Goal: Navigation & Orientation: Find specific page/section

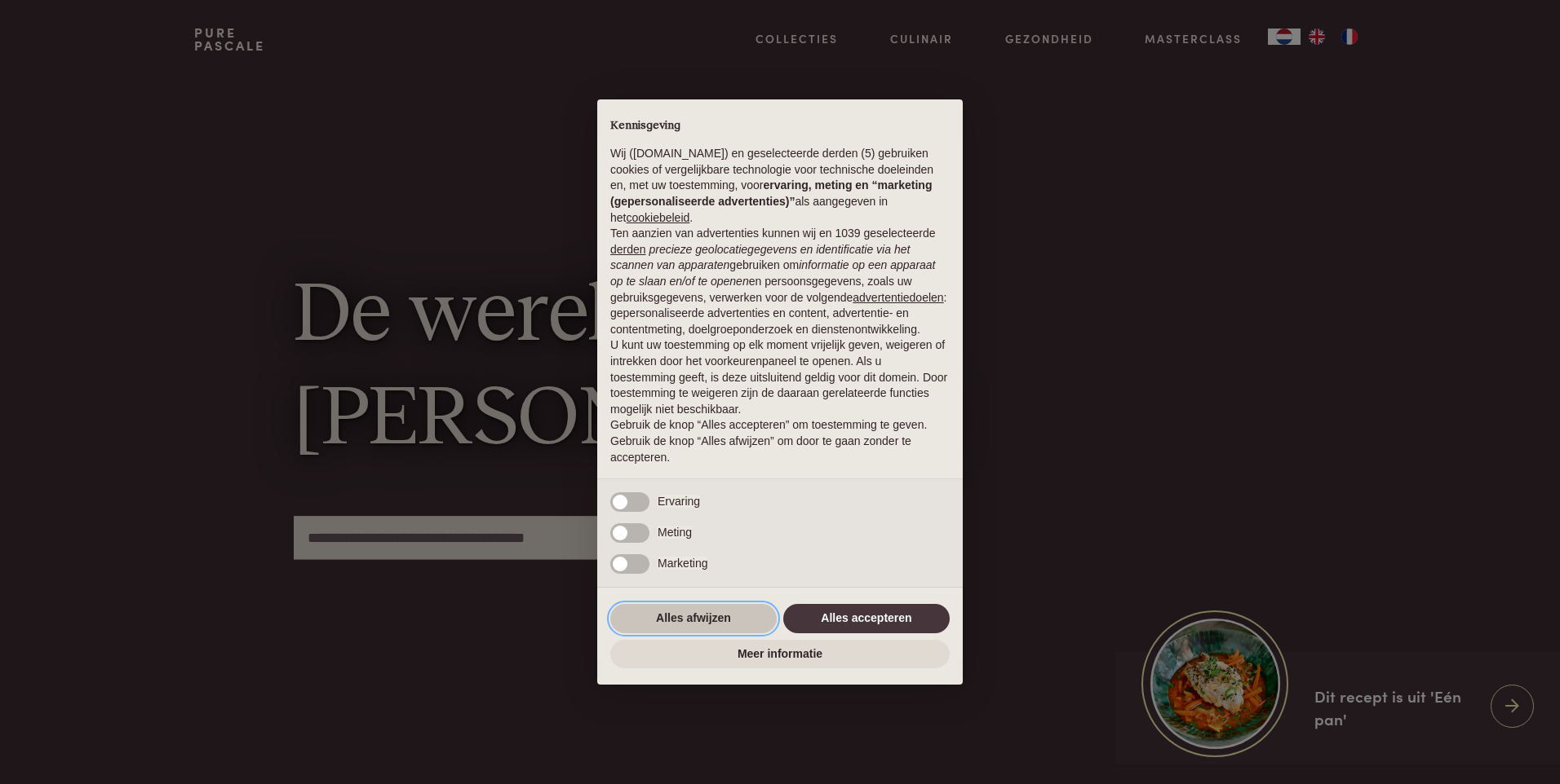
click at [692, 624] on button "Alles afwijzen" at bounding box center [693, 619] width 166 height 29
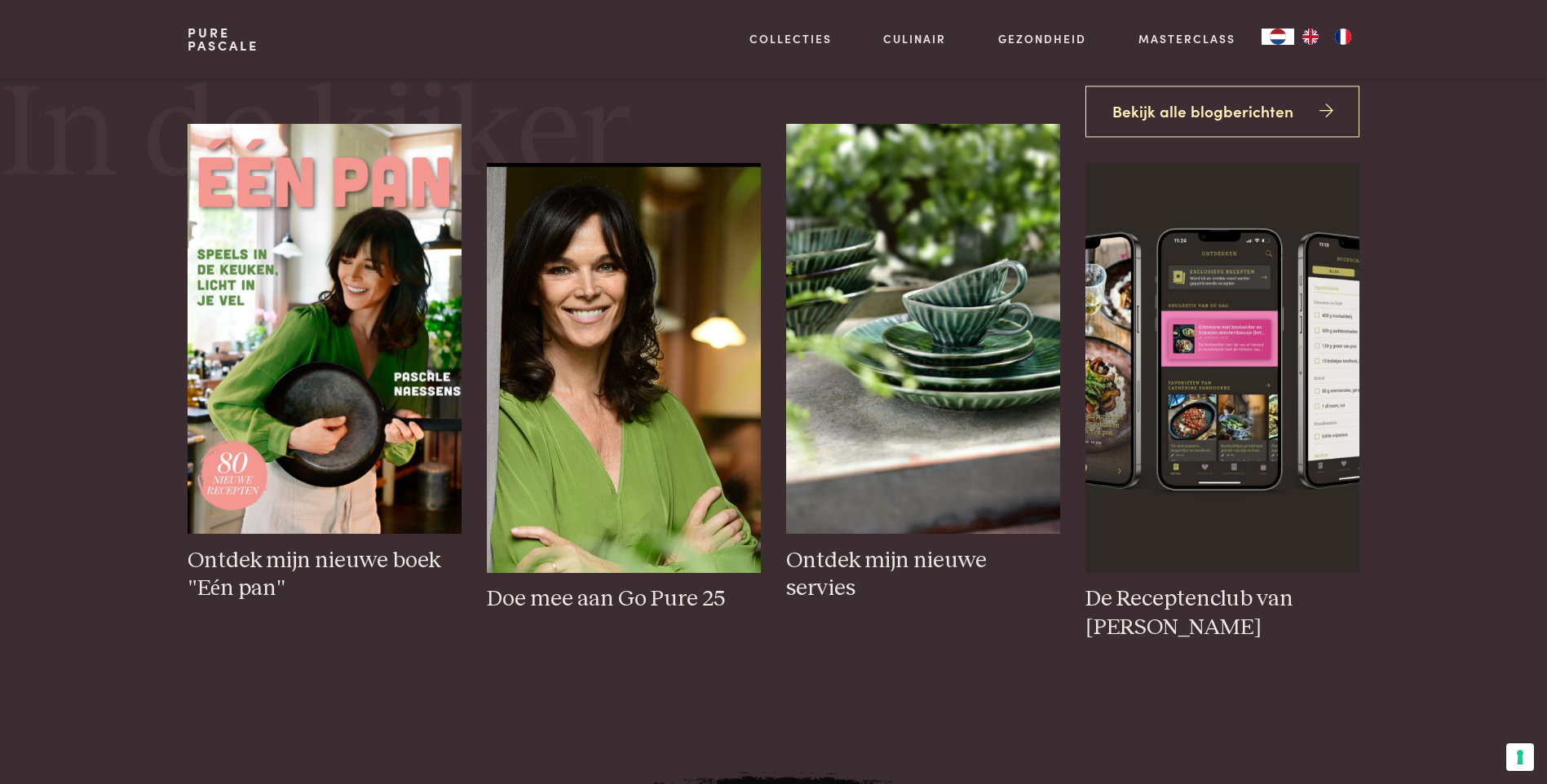
scroll to position [815, 0]
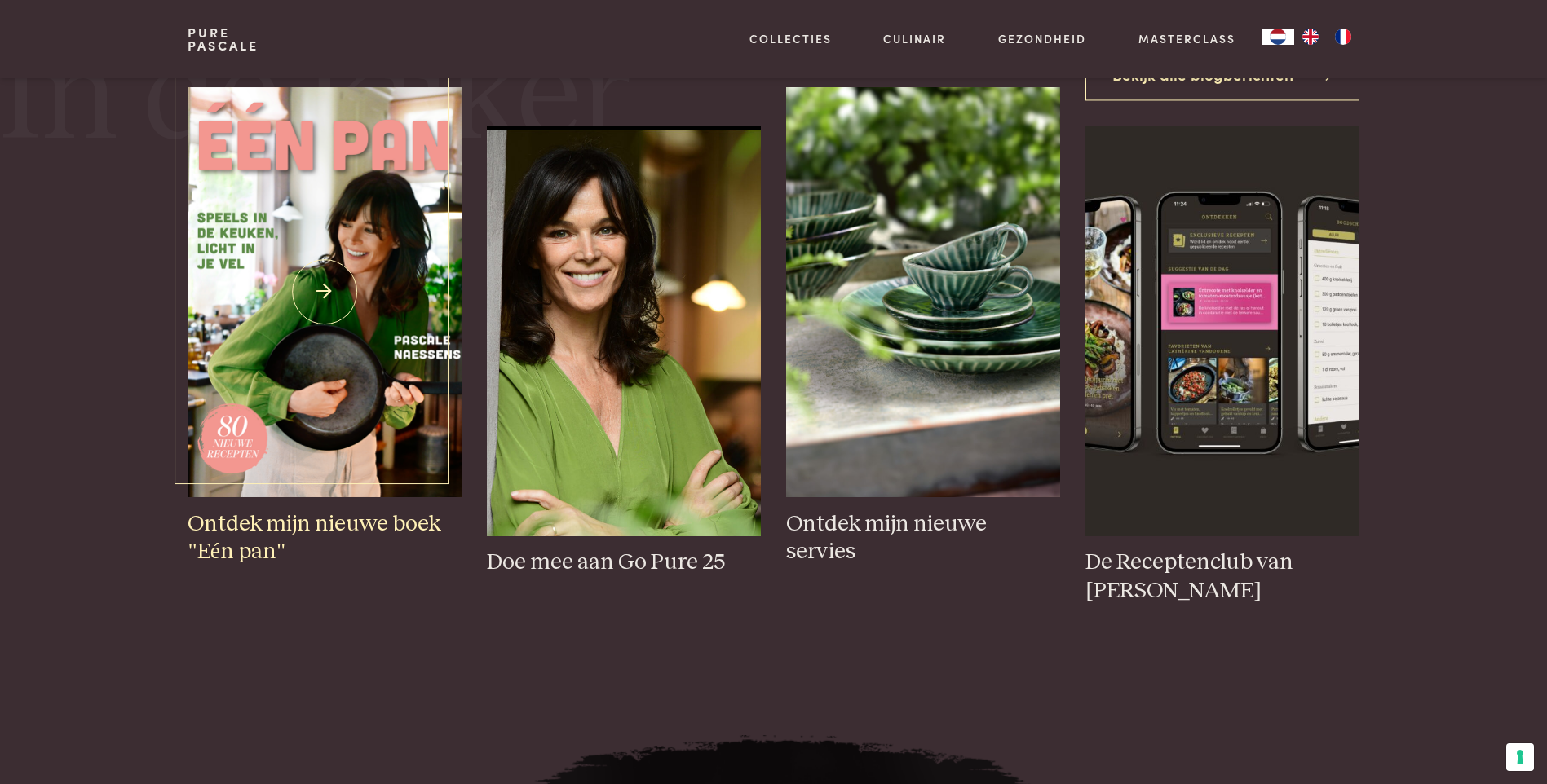
click at [268, 328] on img at bounding box center [324, 292] width 273 height 410
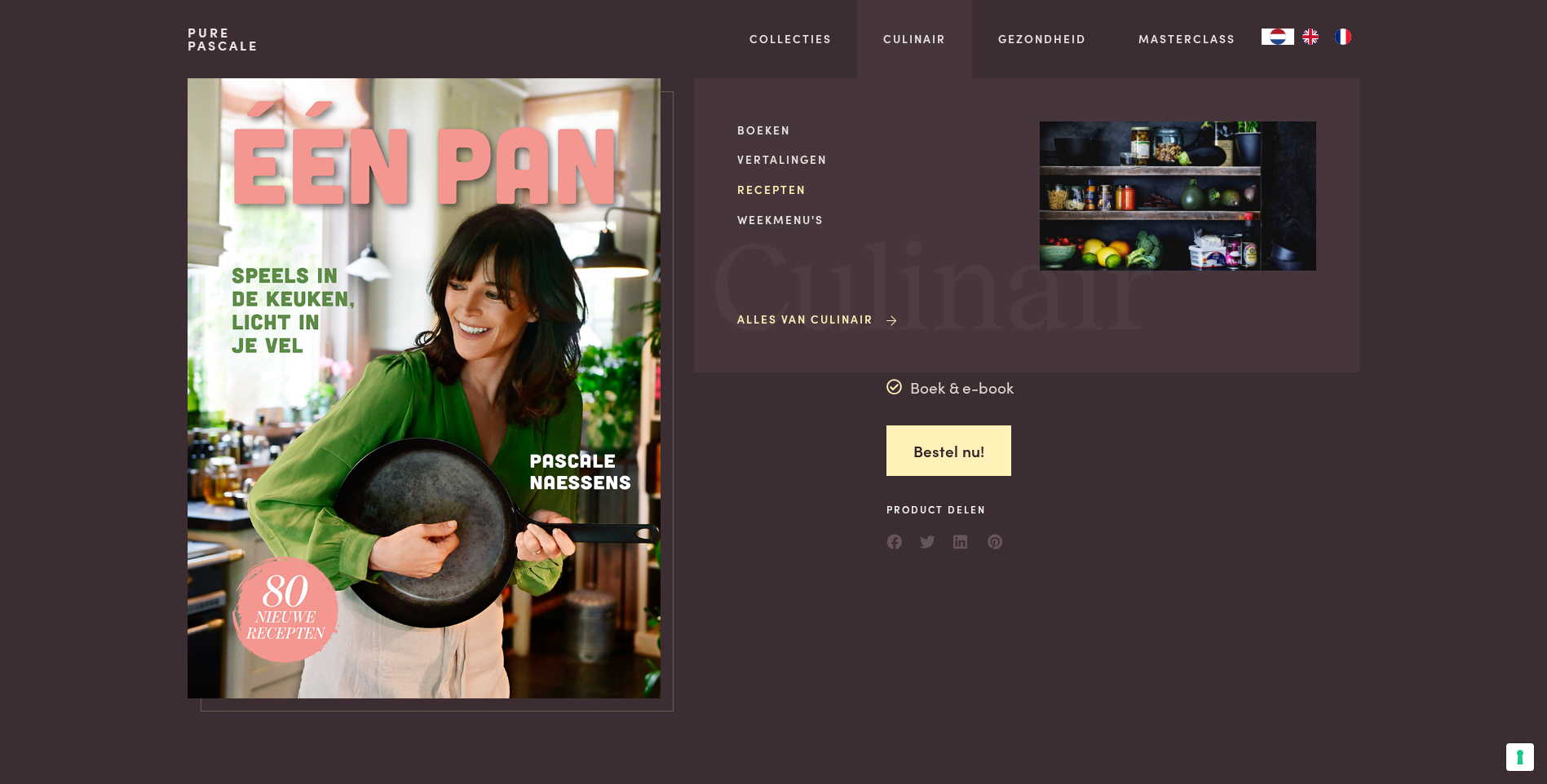
click at [754, 188] on link "Recepten" at bounding box center [875, 189] width 276 height 17
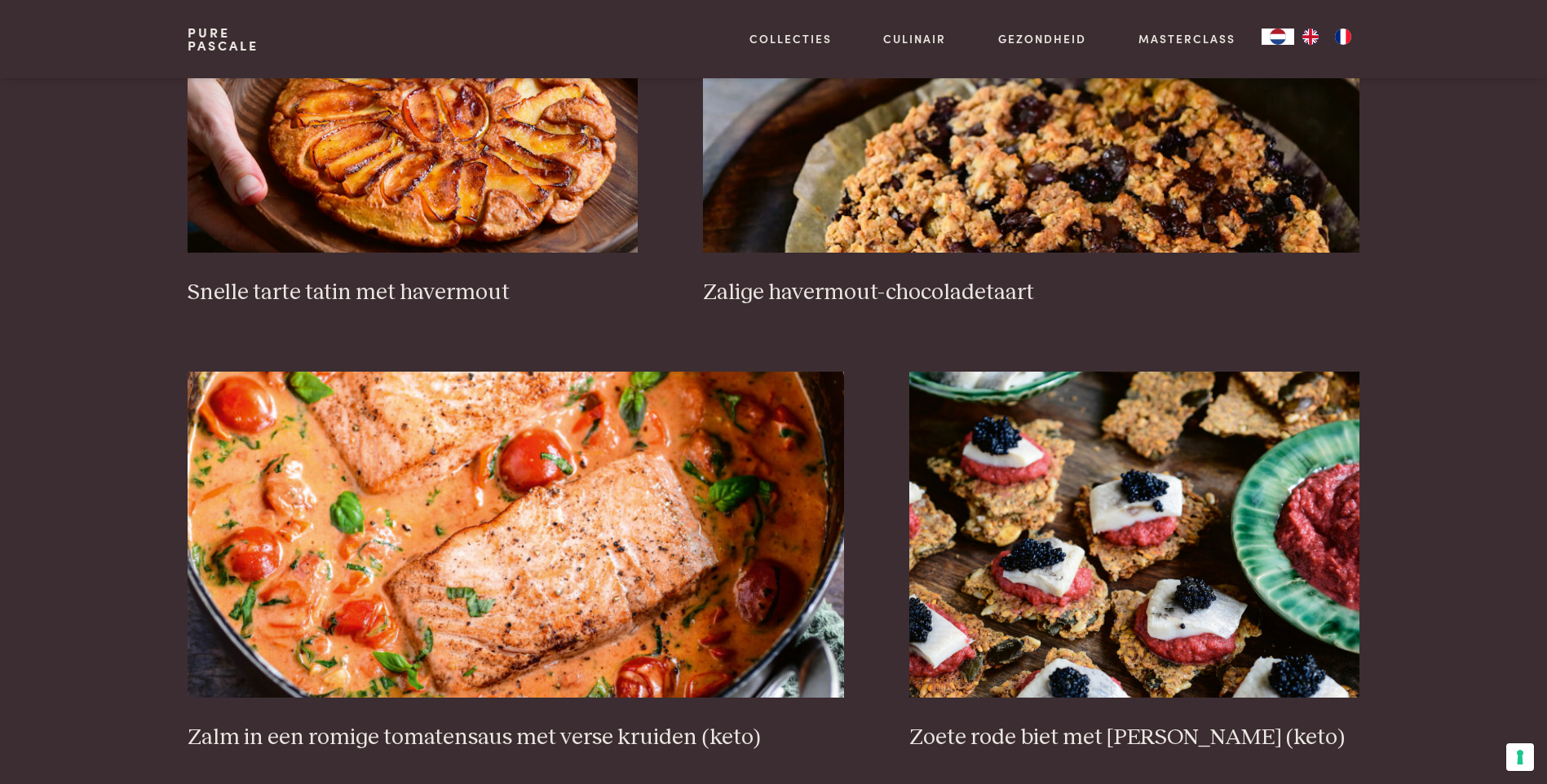
scroll to position [2773, 0]
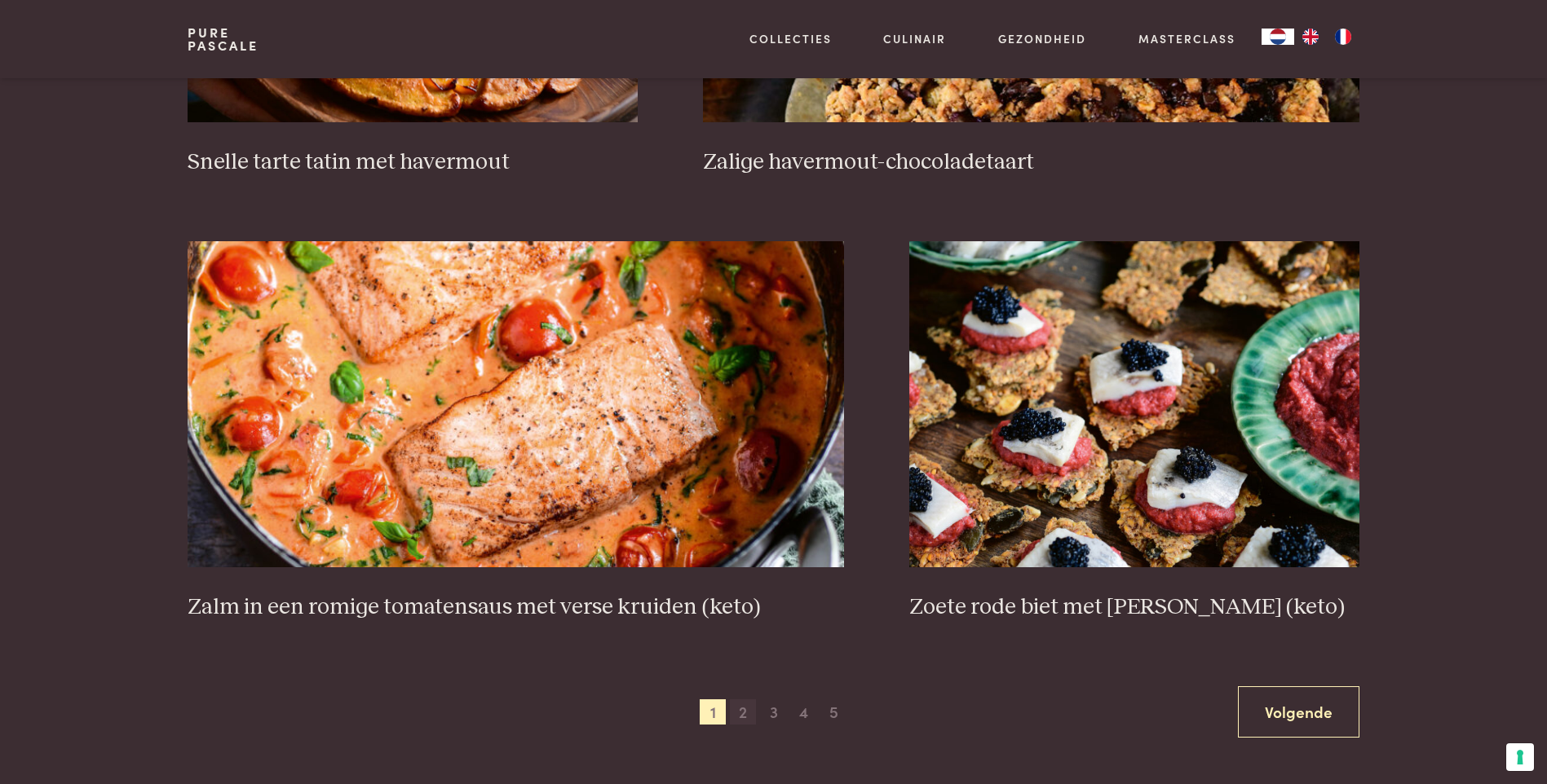
click at [747, 717] on span "2" at bounding box center [743, 713] width 26 height 26
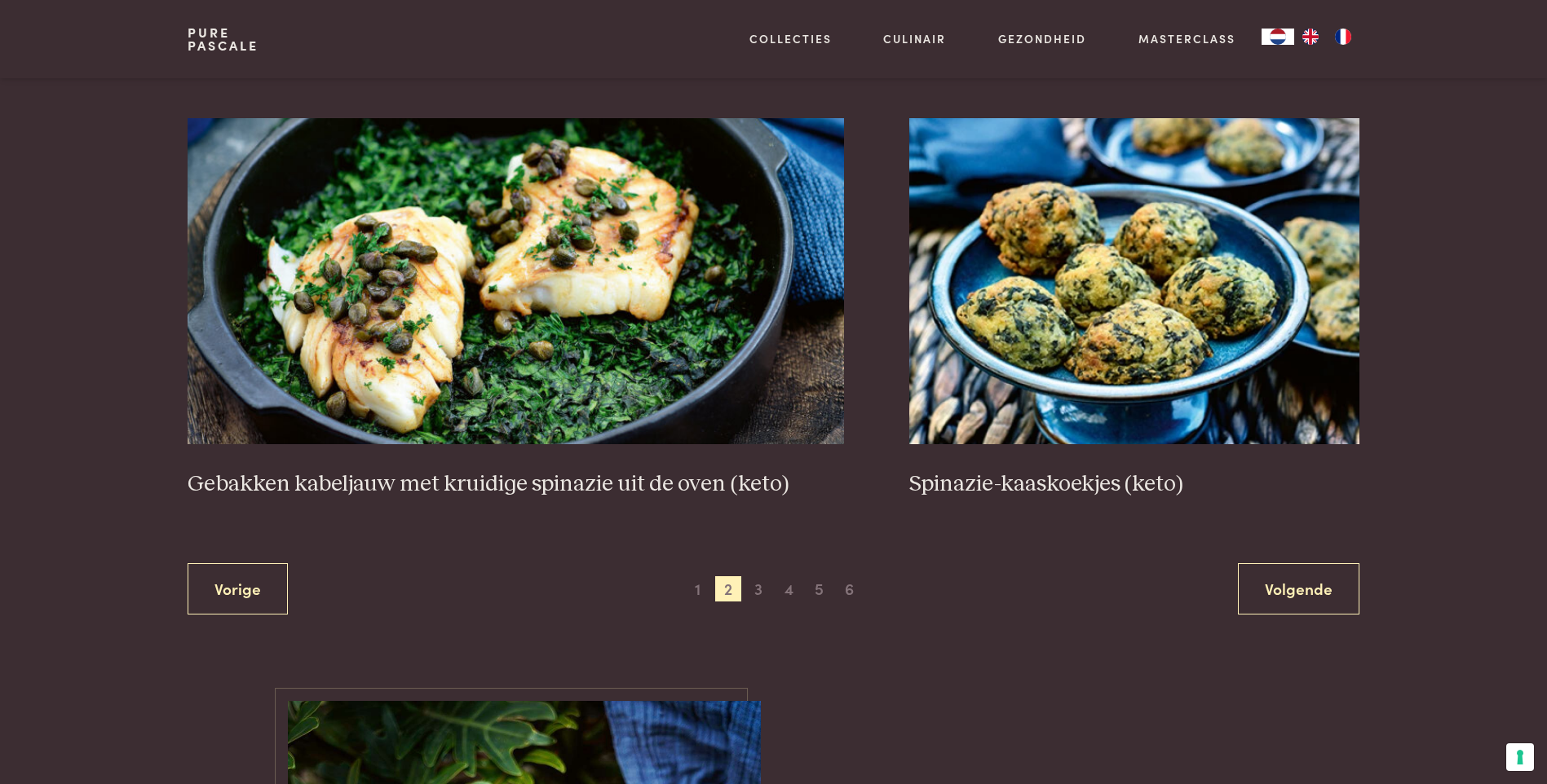
scroll to position [2902, 0]
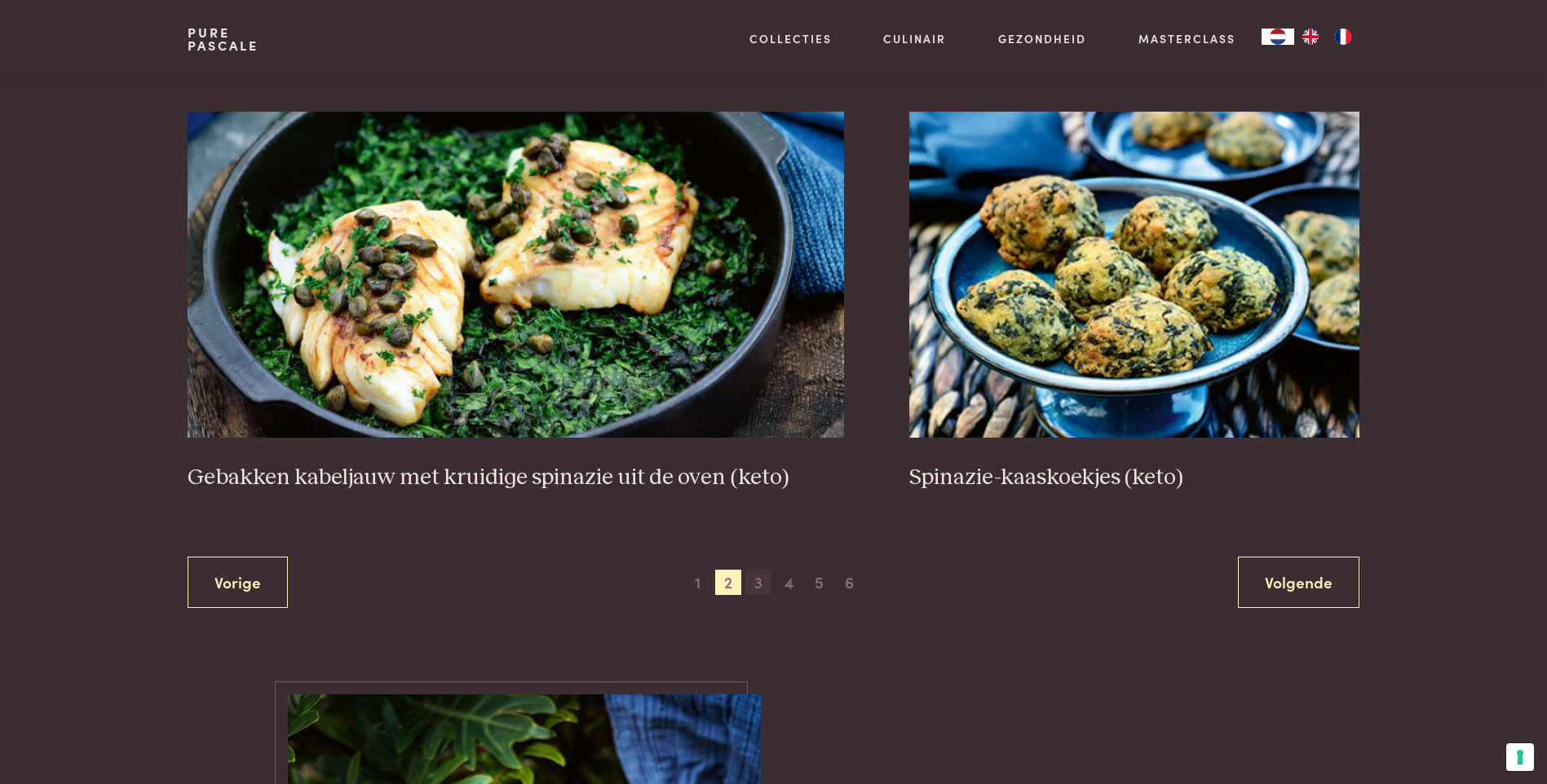
click at [760, 585] on span "3" at bounding box center [758, 582] width 26 height 26
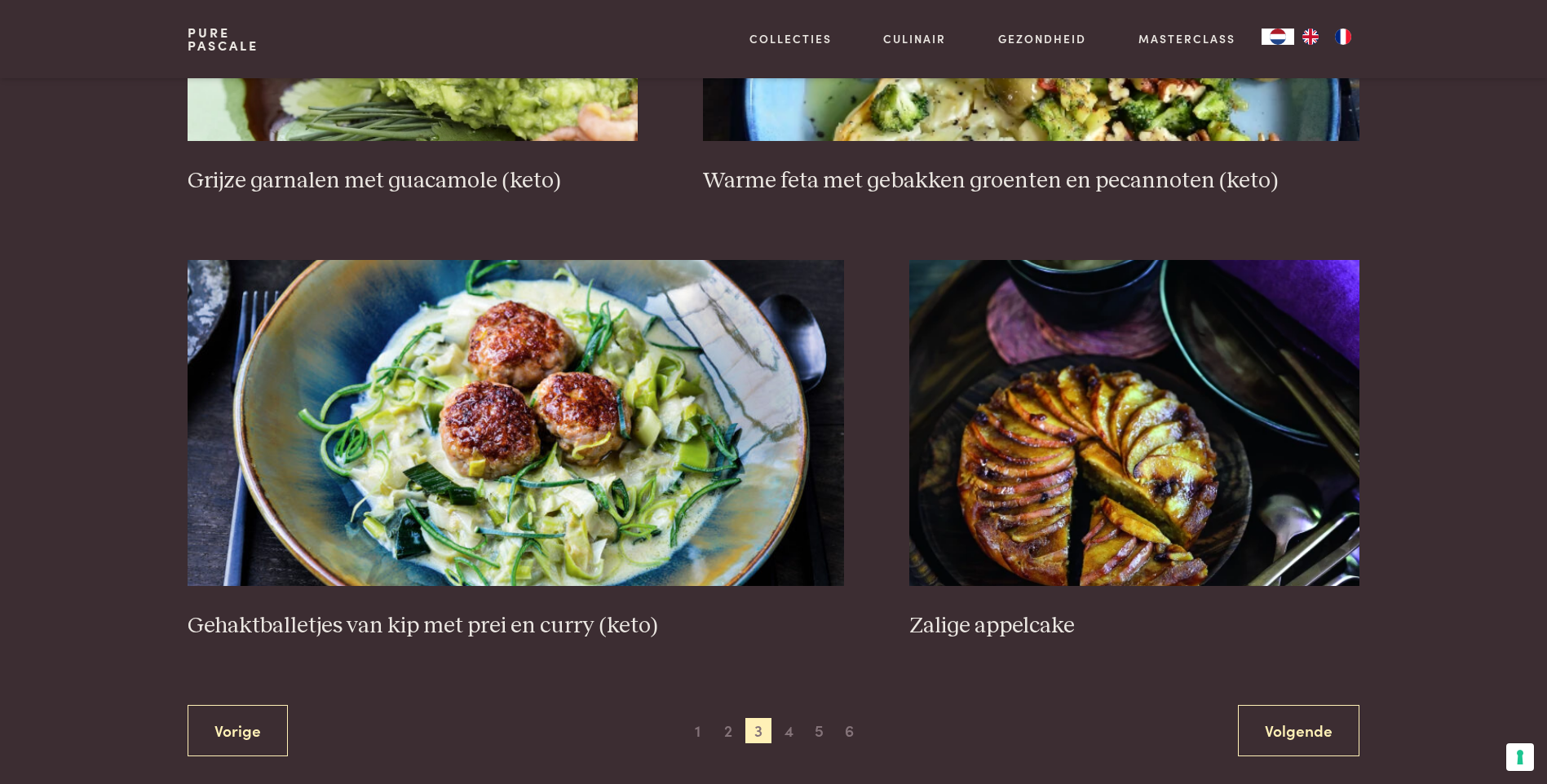
scroll to position [2821, 0]
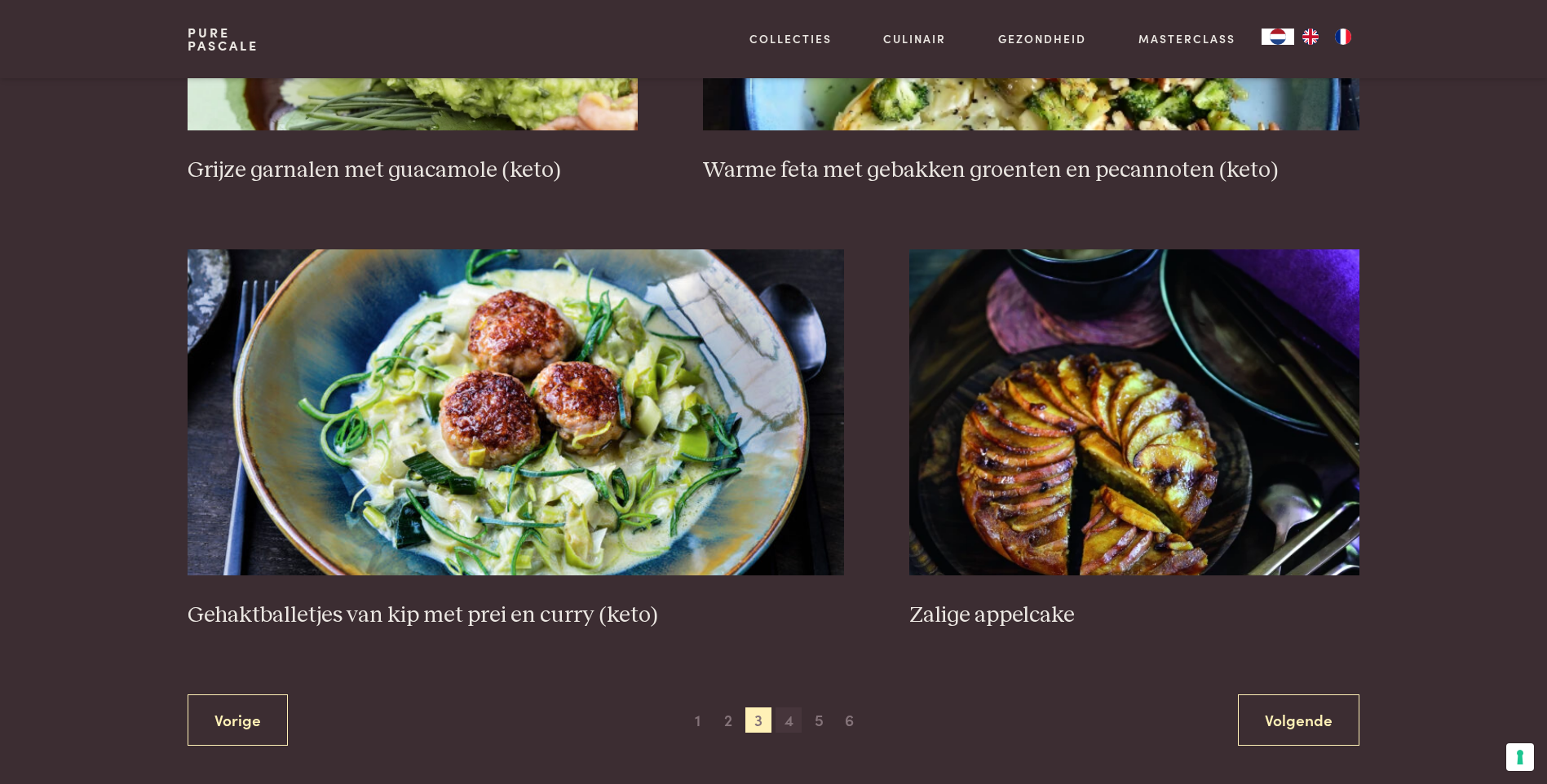
click at [789, 720] on span "4" at bounding box center [788, 720] width 26 height 26
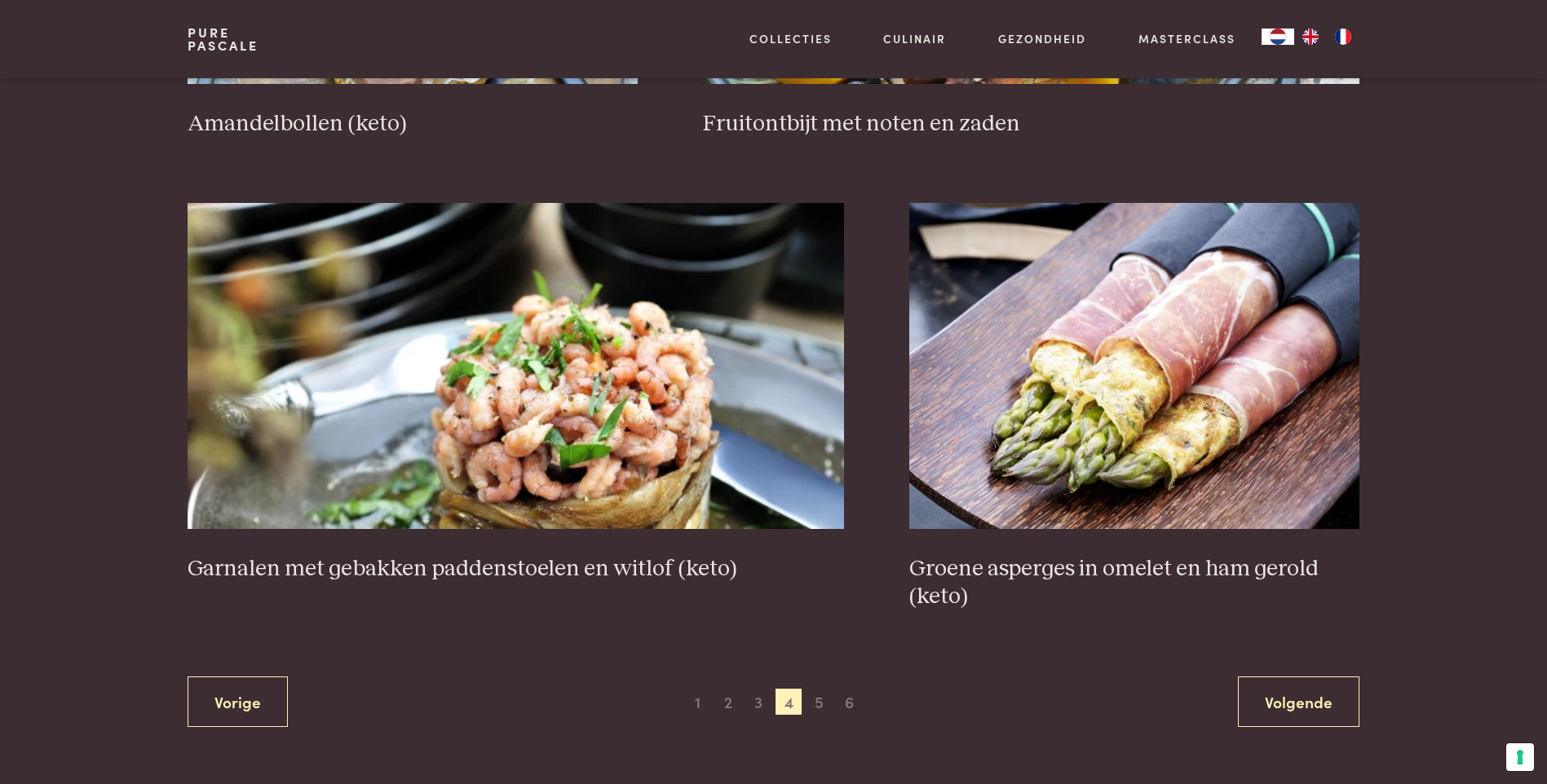
scroll to position [2821, 0]
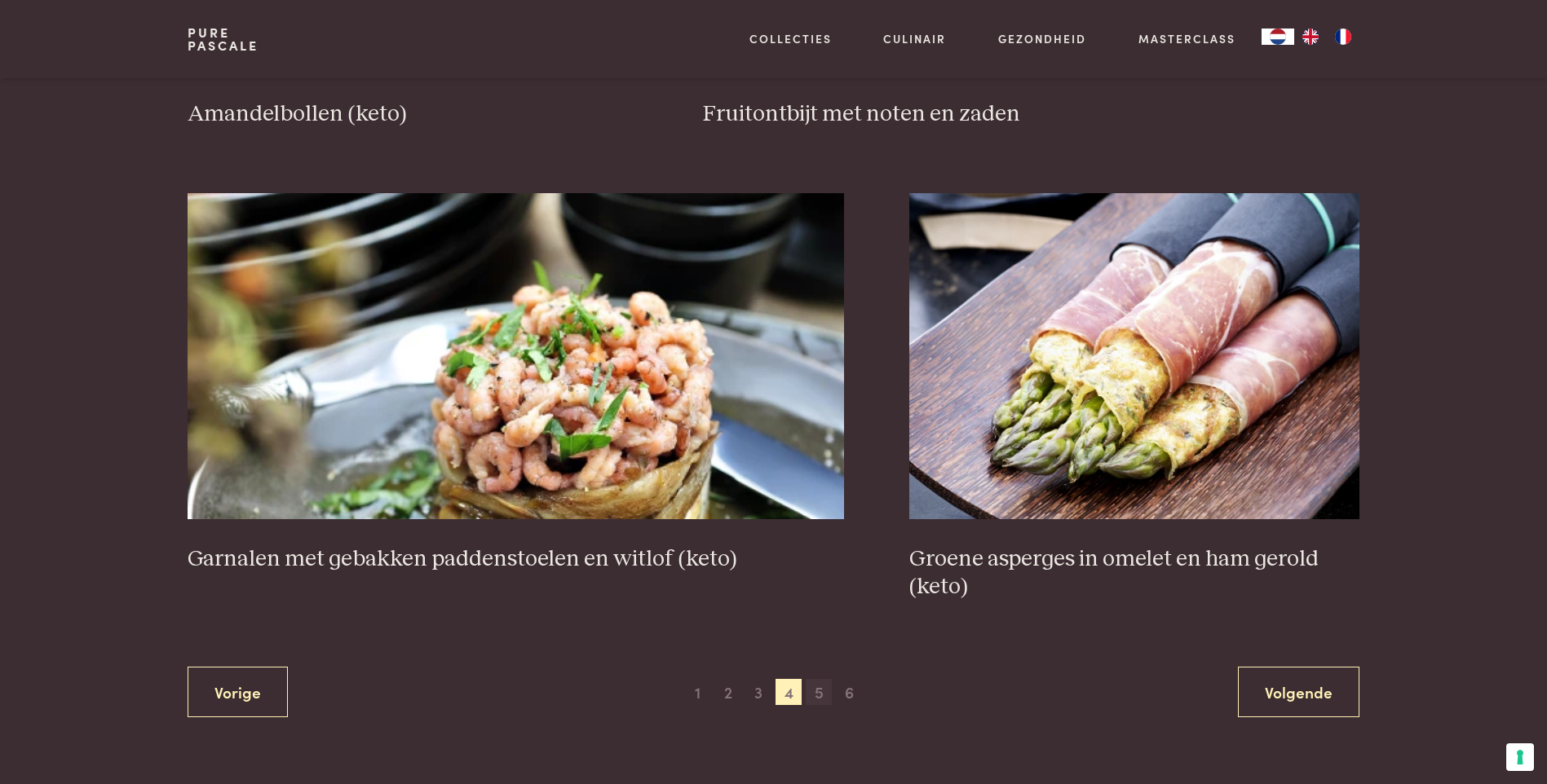
click at [817, 696] on span "5" at bounding box center [819, 692] width 26 height 26
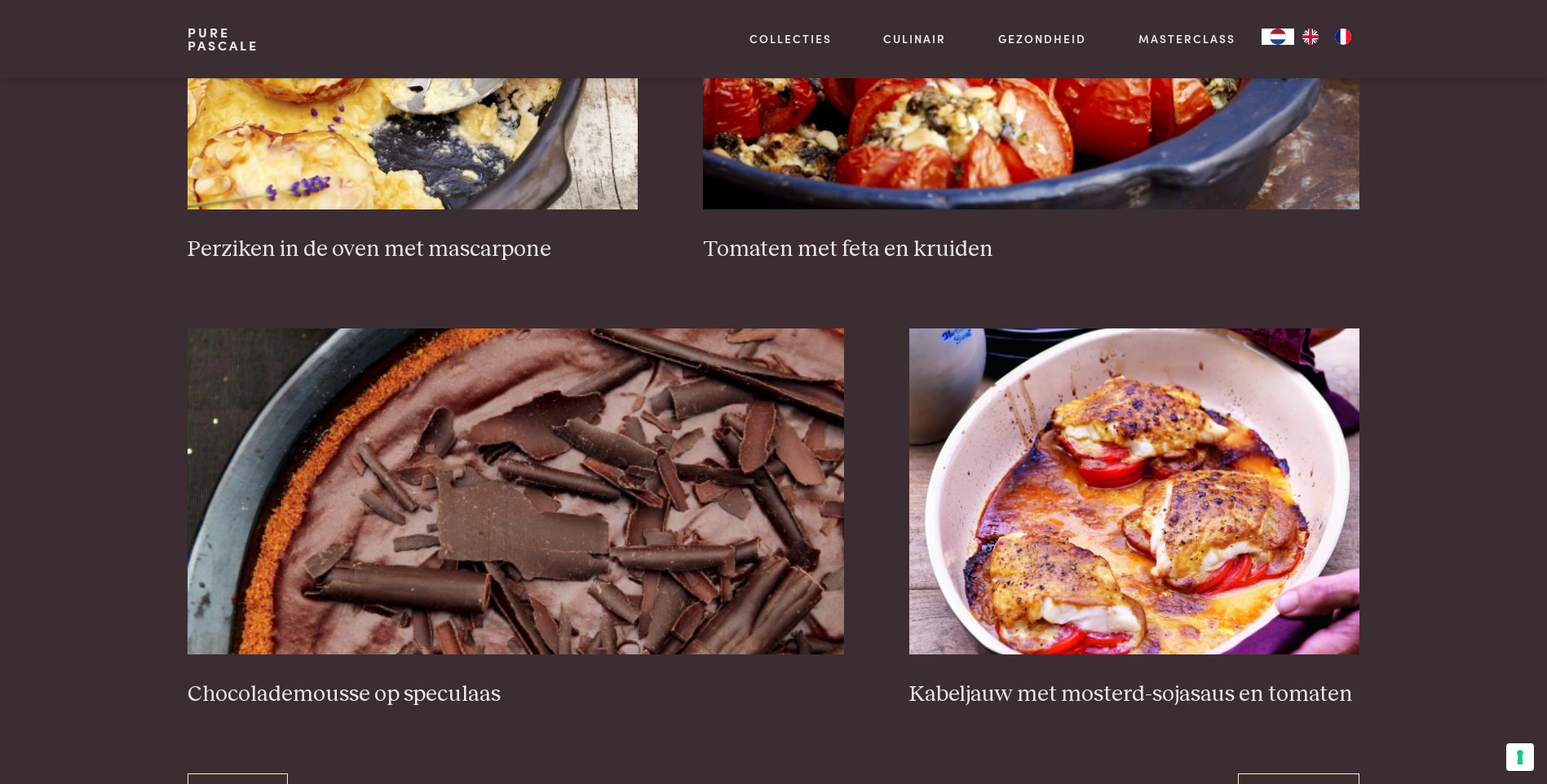
scroll to position [2821, 0]
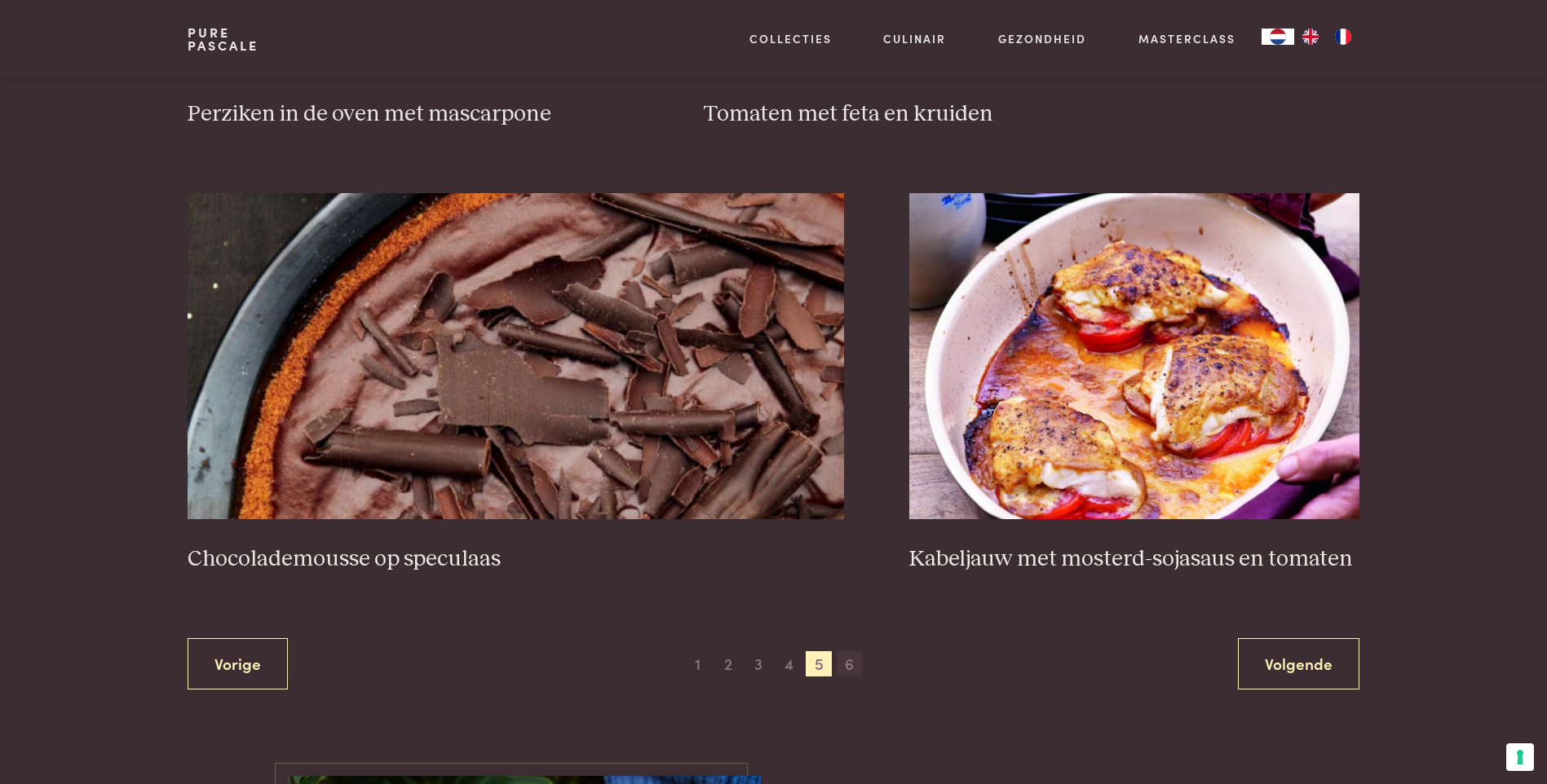
click at [858, 667] on span "6" at bounding box center [850, 665] width 26 height 26
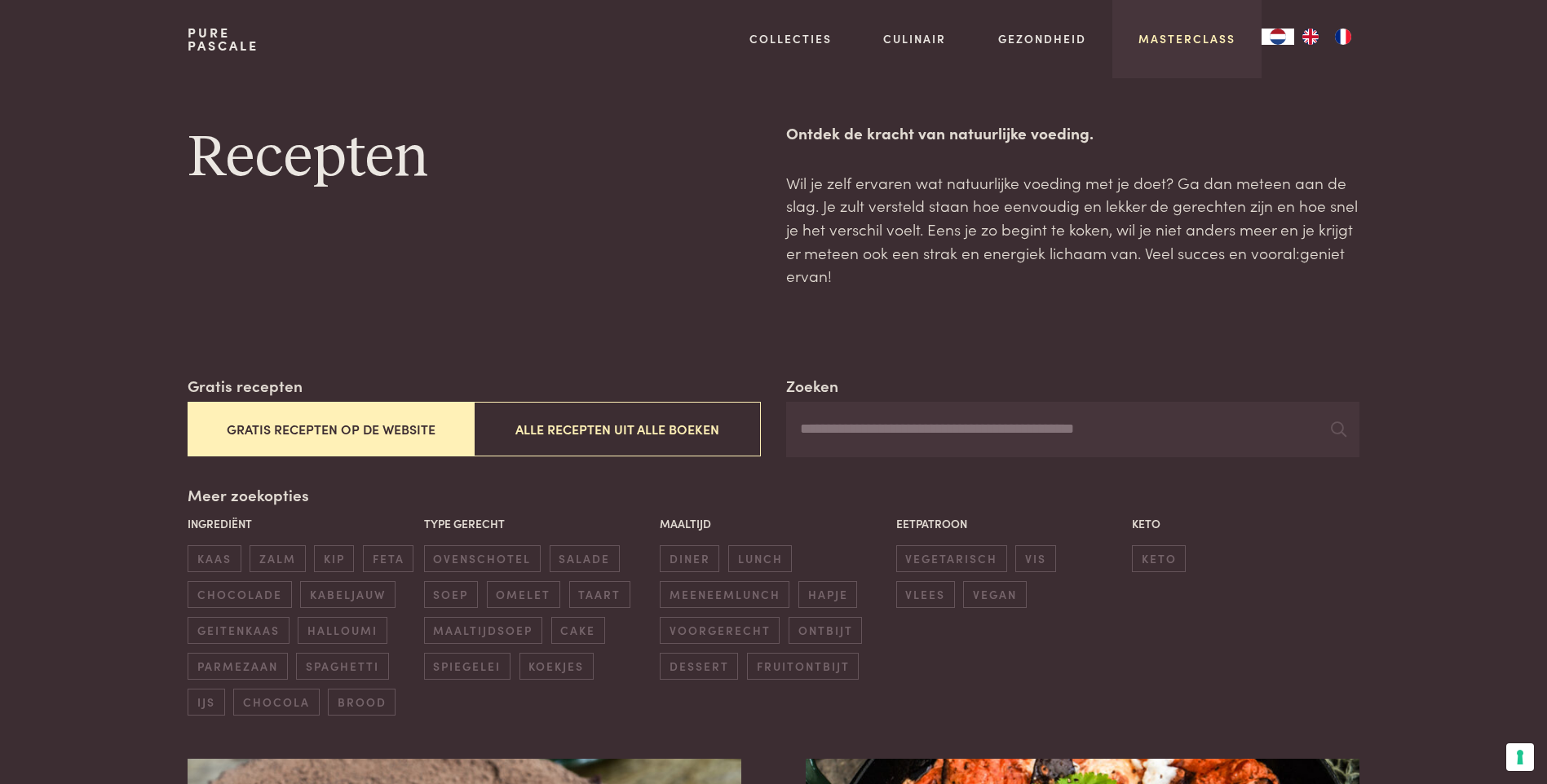
click at [1201, 32] on link "Masterclass" at bounding box center [1187, 38] width 97 height 17
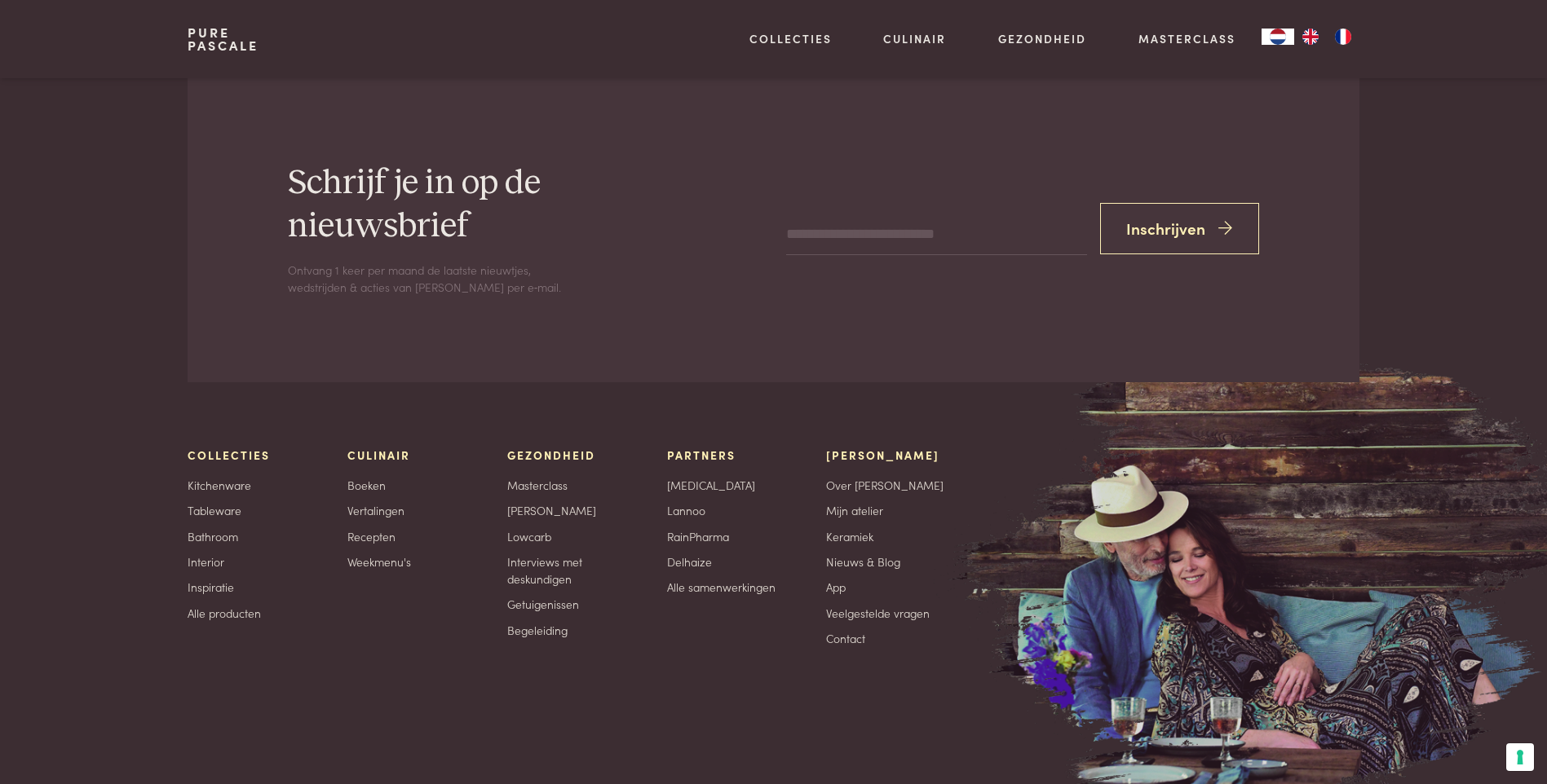
scroll to position [5637, 0]
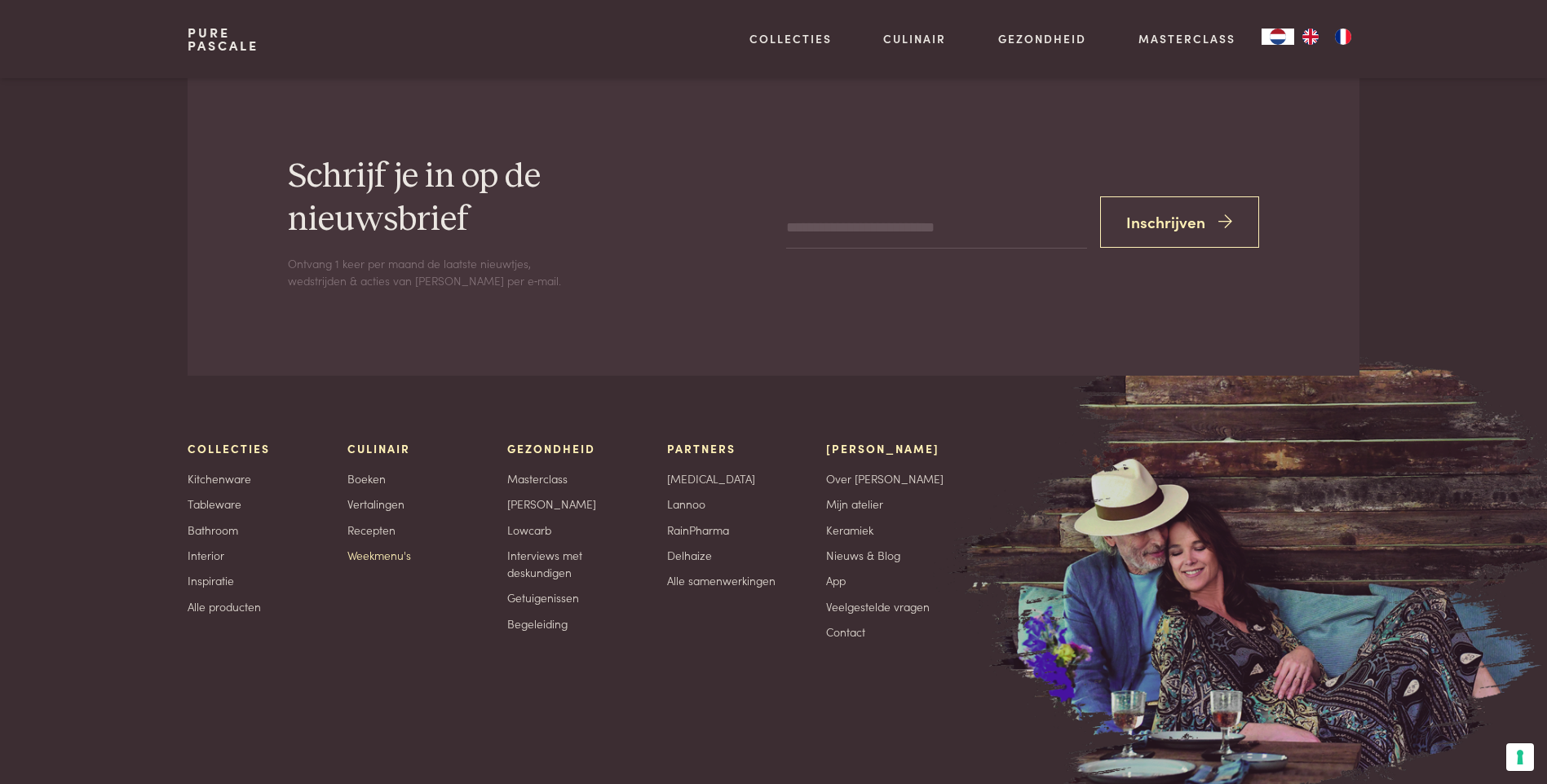
click at [364, 547] on link "Weekmenu's" at bounding box center [379, 555] width 64 height 17
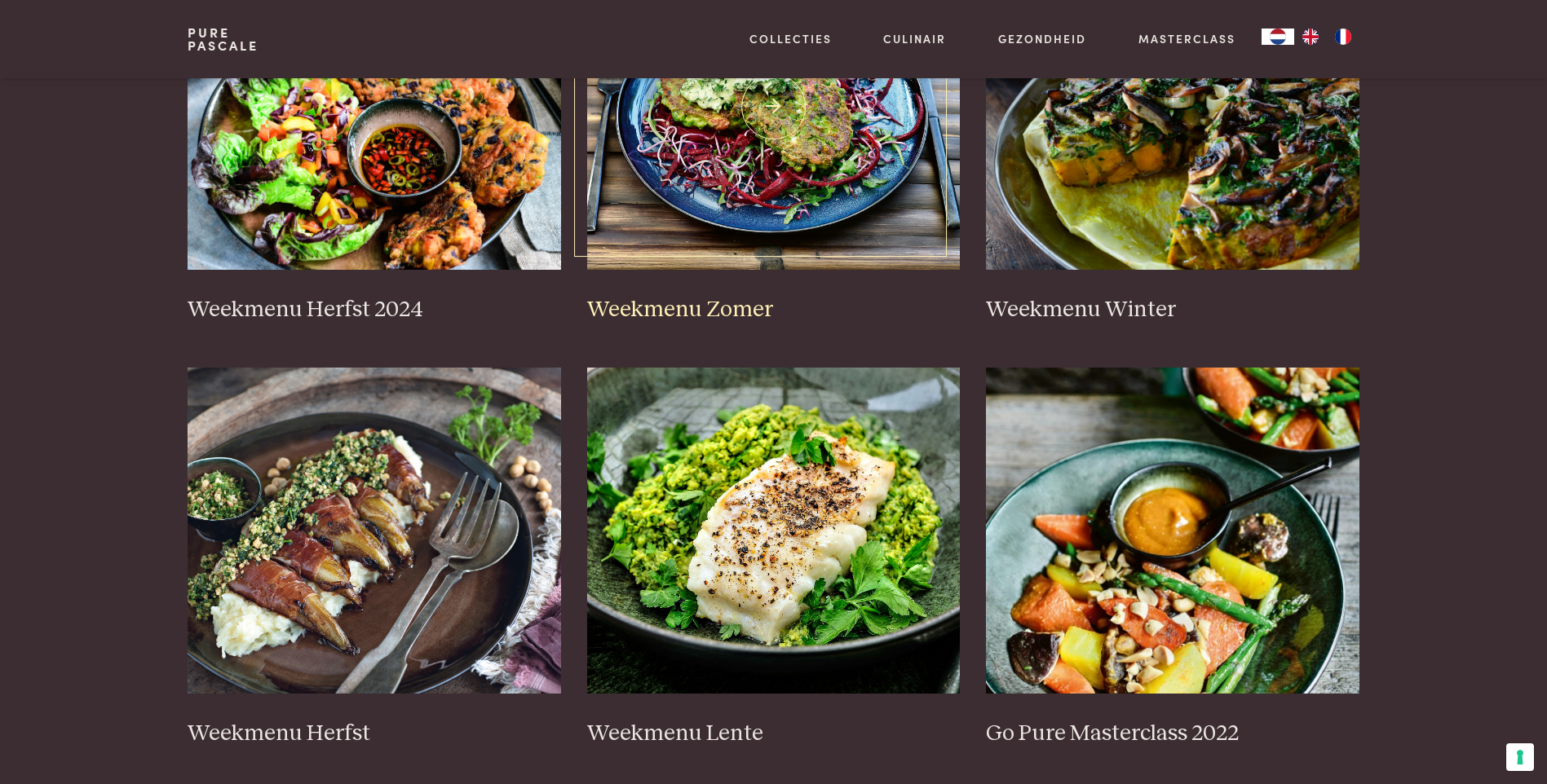
scroll to position [489, 0]
